Goal: Obtain resource: Download file/media

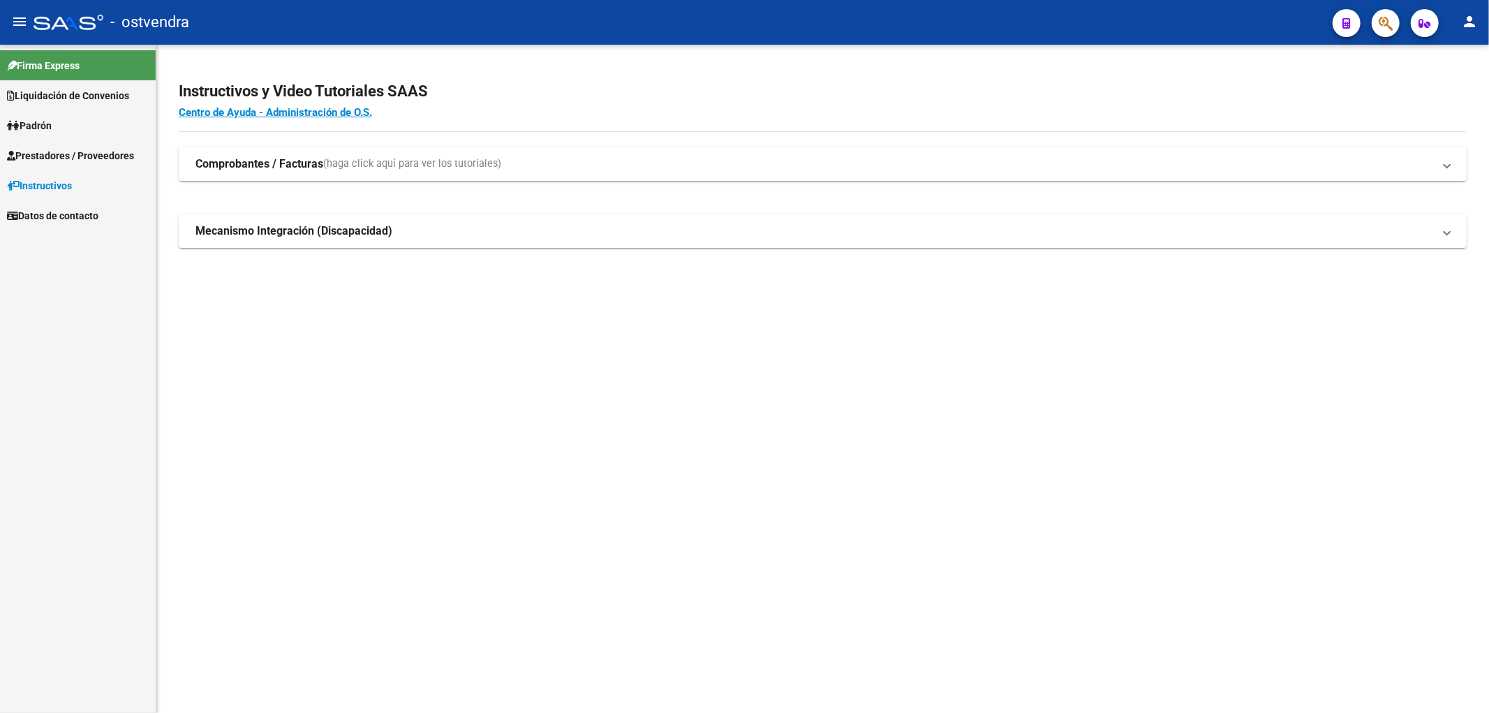
click at [1056, 328] on mat-sidenav-content "Instructivos y Video Tutoriales SAAS Centro de Ayuda - Administración de O.S. C…" at bounding box center [822, 379] width 1332 height 668
click at [68, 154] on span "Prestadores / Proveedores" at bounding box center [70, 155] width 127 height 15
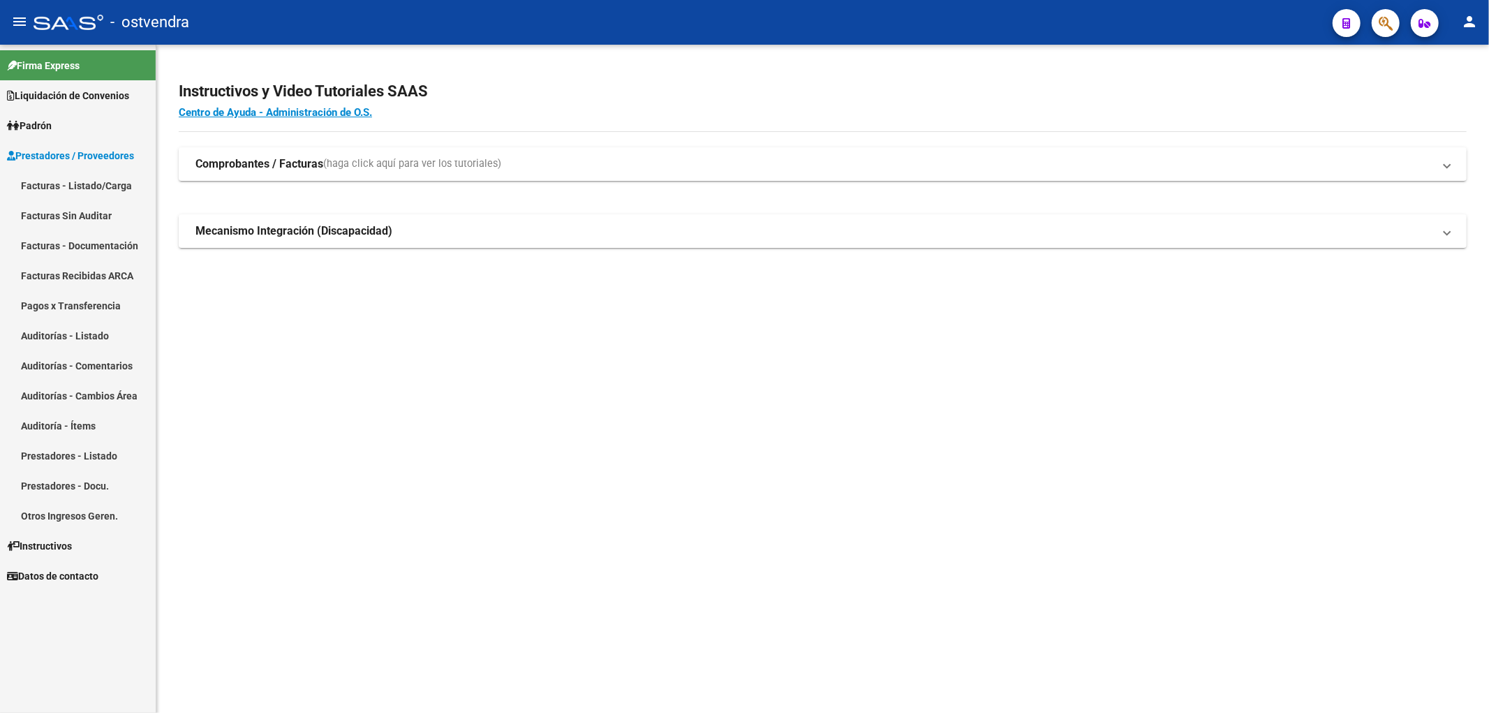
click at [65, 213] on link "Facturas Sin Auditar" at bounding box center [78, 215] width 156 height 30
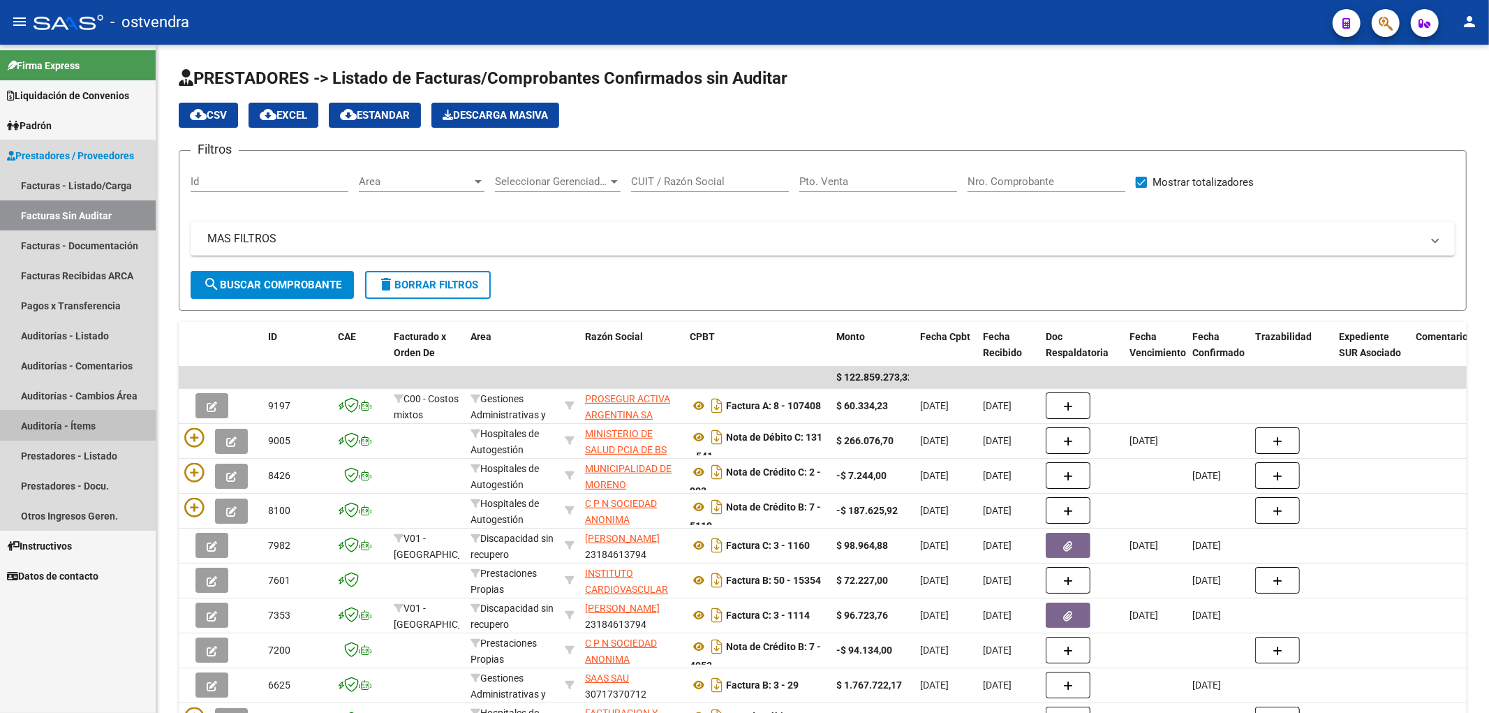
click at [61, 421] on link "Auditoría - Ítems" at bounding box center [78, 425] width 156 height 30
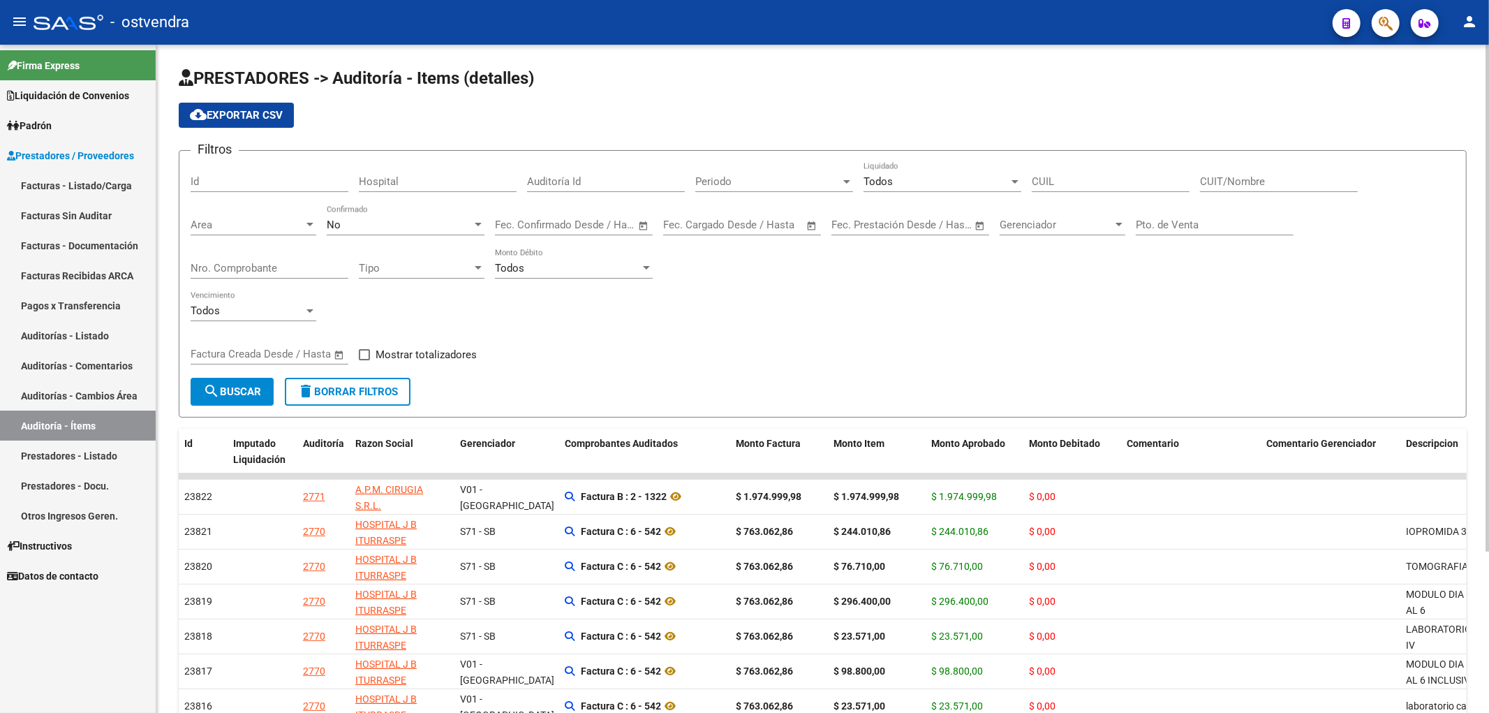
click at [443, 218] on div "No Confirmado" at bounding box center [406, 220] width 158 height 30
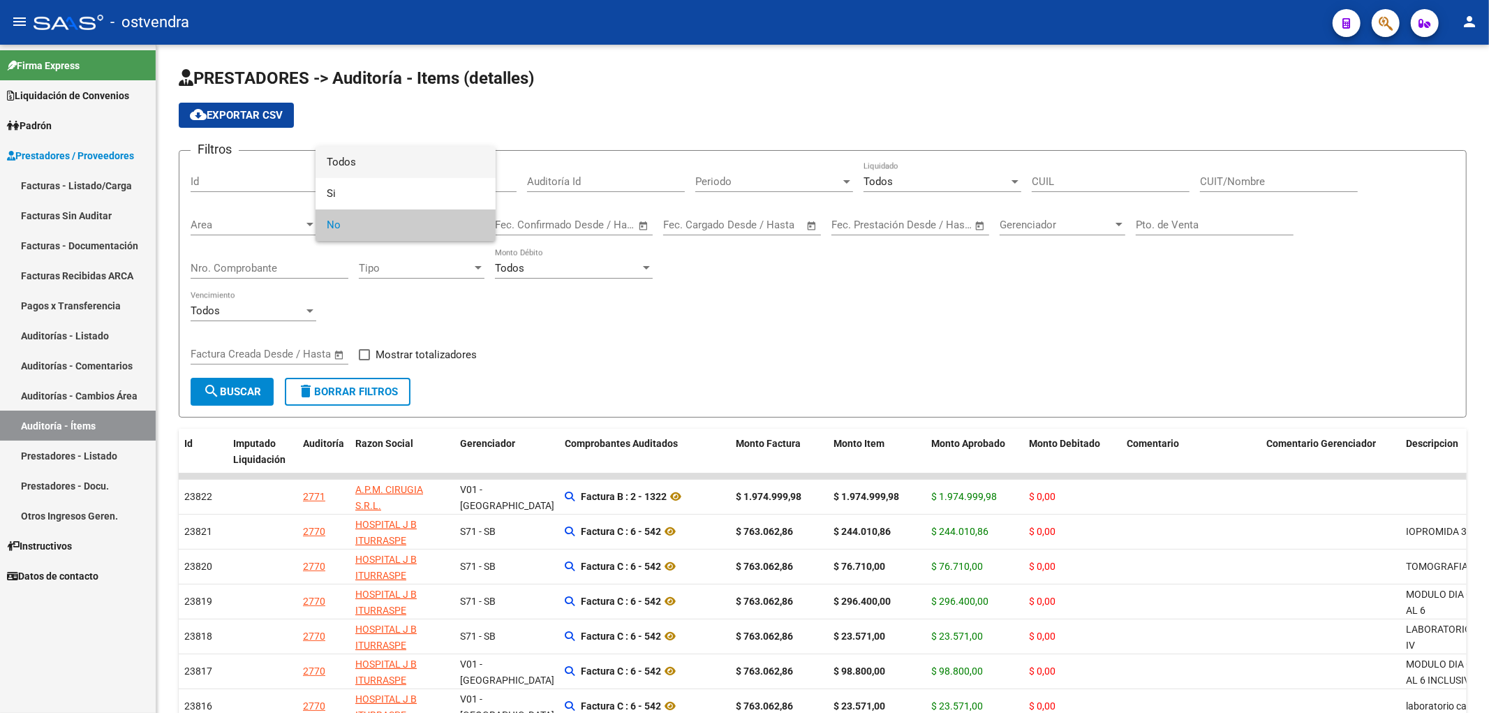
click at [366, 165] on span "Todos" at bounding box center [406, 162] width 158 height 31
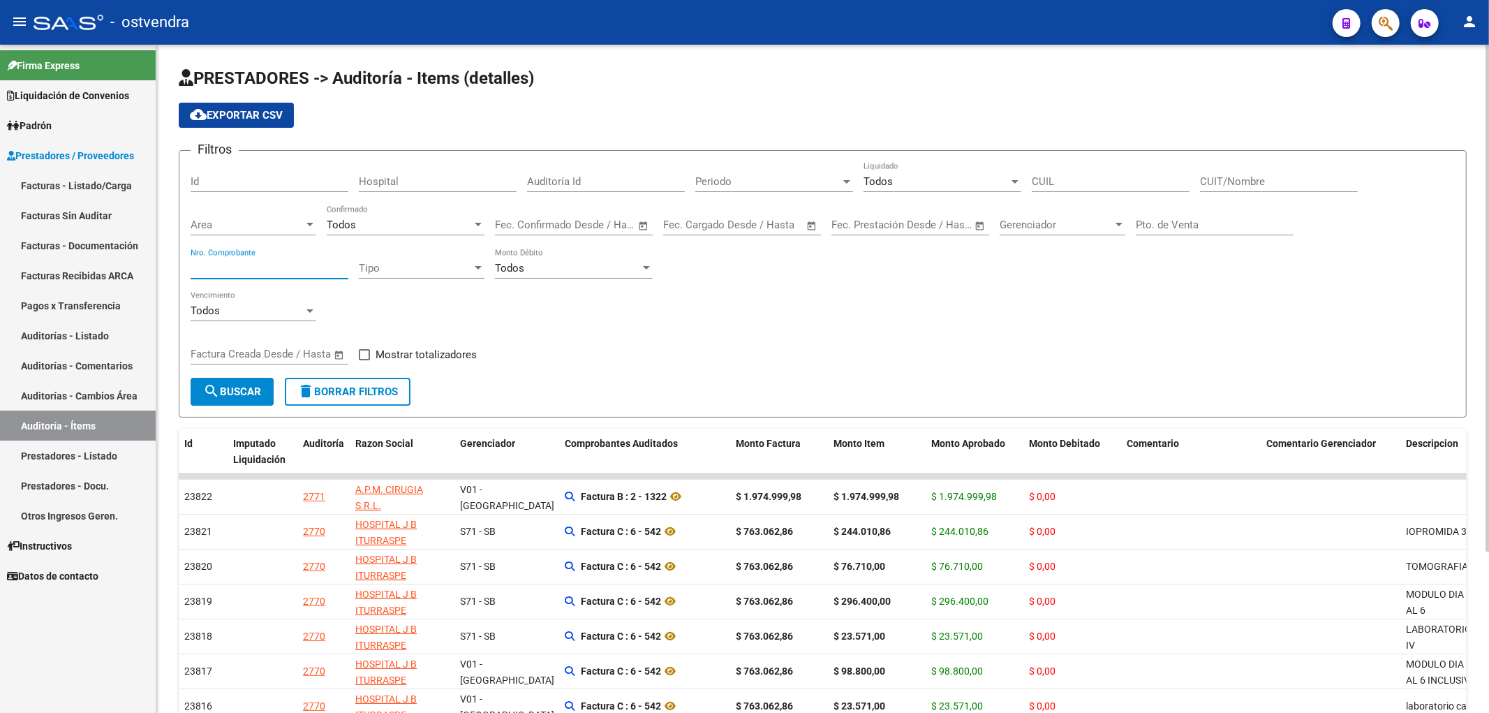
click at [267, 273] on input "Nro. Comprobante" at bounding box center [270, 268] width 158 height 13
type input "1315"
click at [236, 382] on button "search Buscar" at bounding box center [232, 392] width 83 height 28
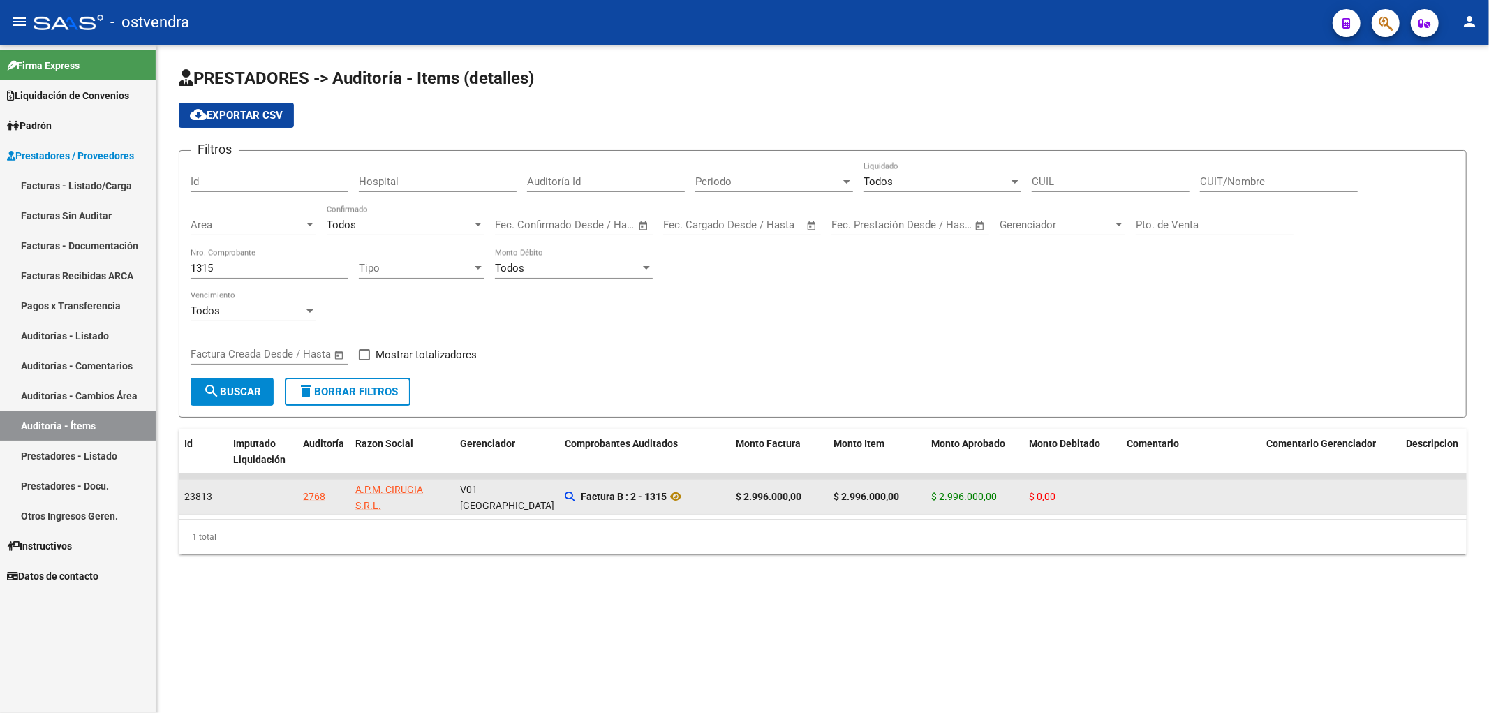
click at [205, 493] on span "23813" at bounding box center [198, 496] width 28 height 11
click at [317, 493] on div "2768" at bounding box center [314, 497] width 22 height 16
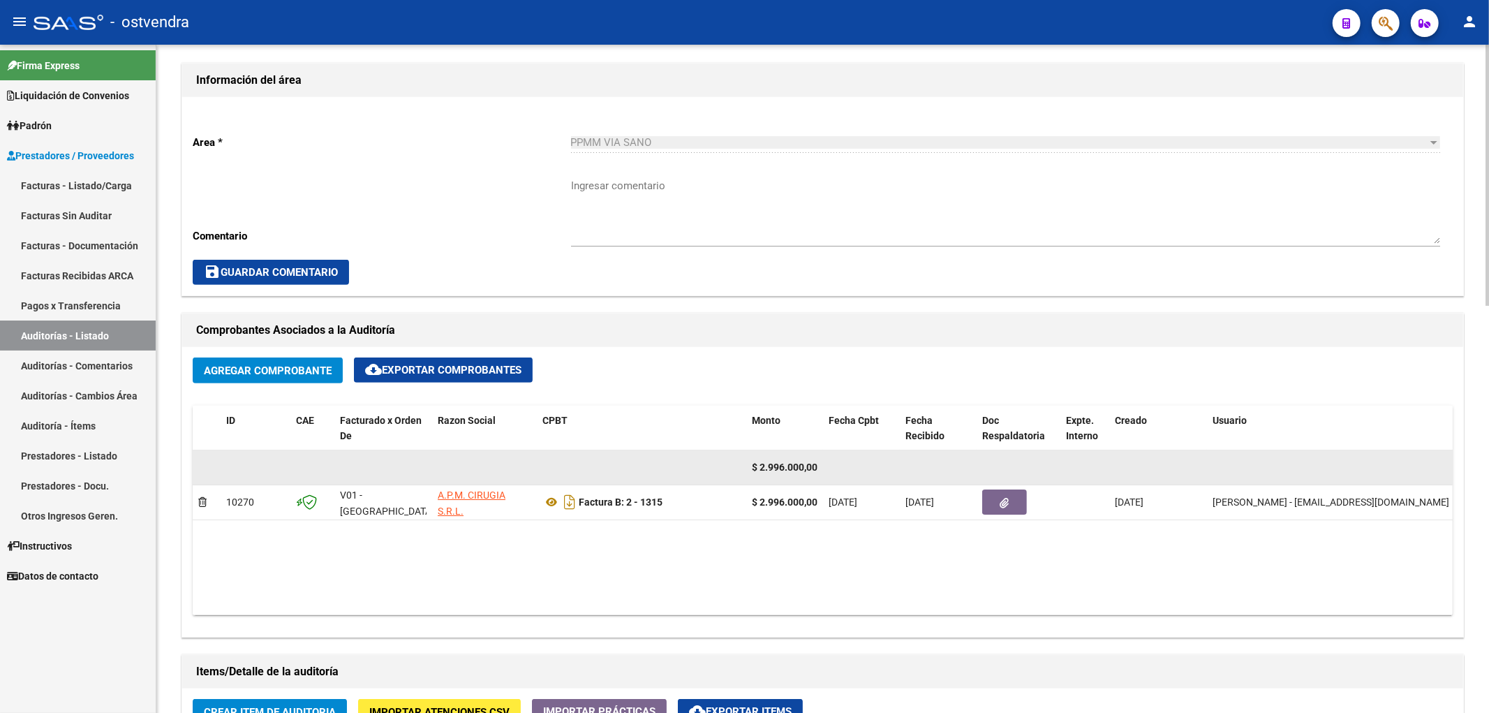
scroll to position [465, 0]
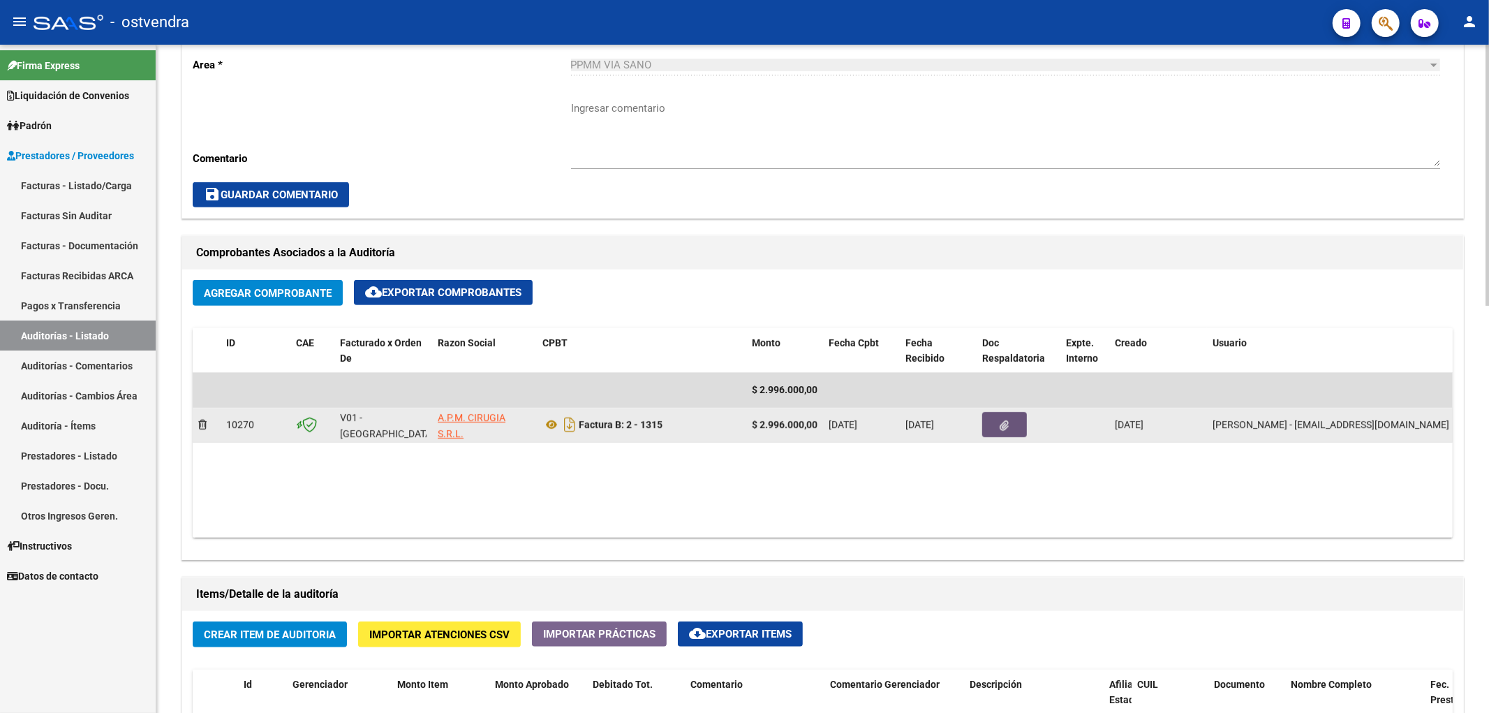
click at [1015, 420] on button "button" at bounding box center [1004, 424] width 45 height 25
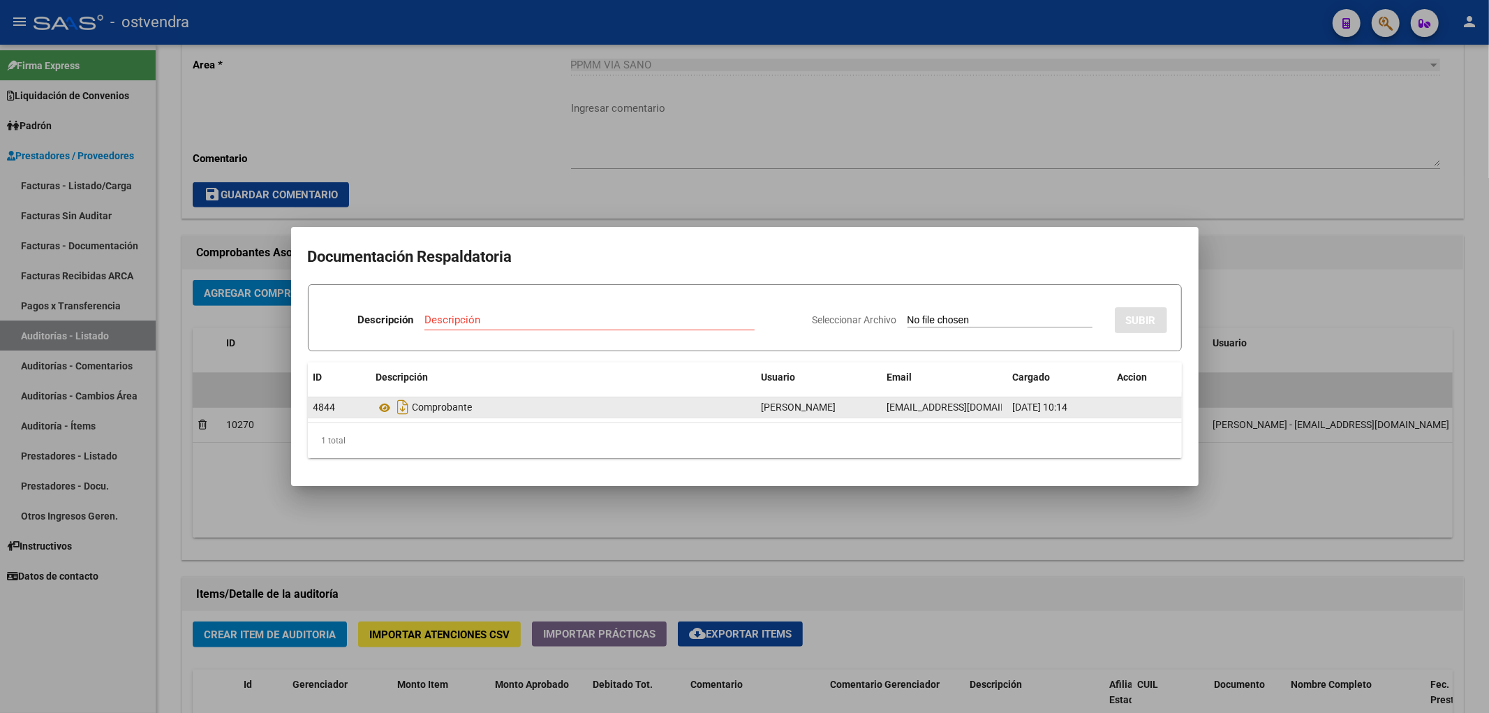
click at [447, 413] on div "Comprobante" at bounding box center [563, 407] width 374 height 22
click at [405, 405] on icon "Descargar documento" at bounding box center [403, 407] width 18 height 22
click at [1294, 194] on div at bounding box center [744, 356] width 1489 height 713
